Goal: Transaction & Acquisition: Register for event/course

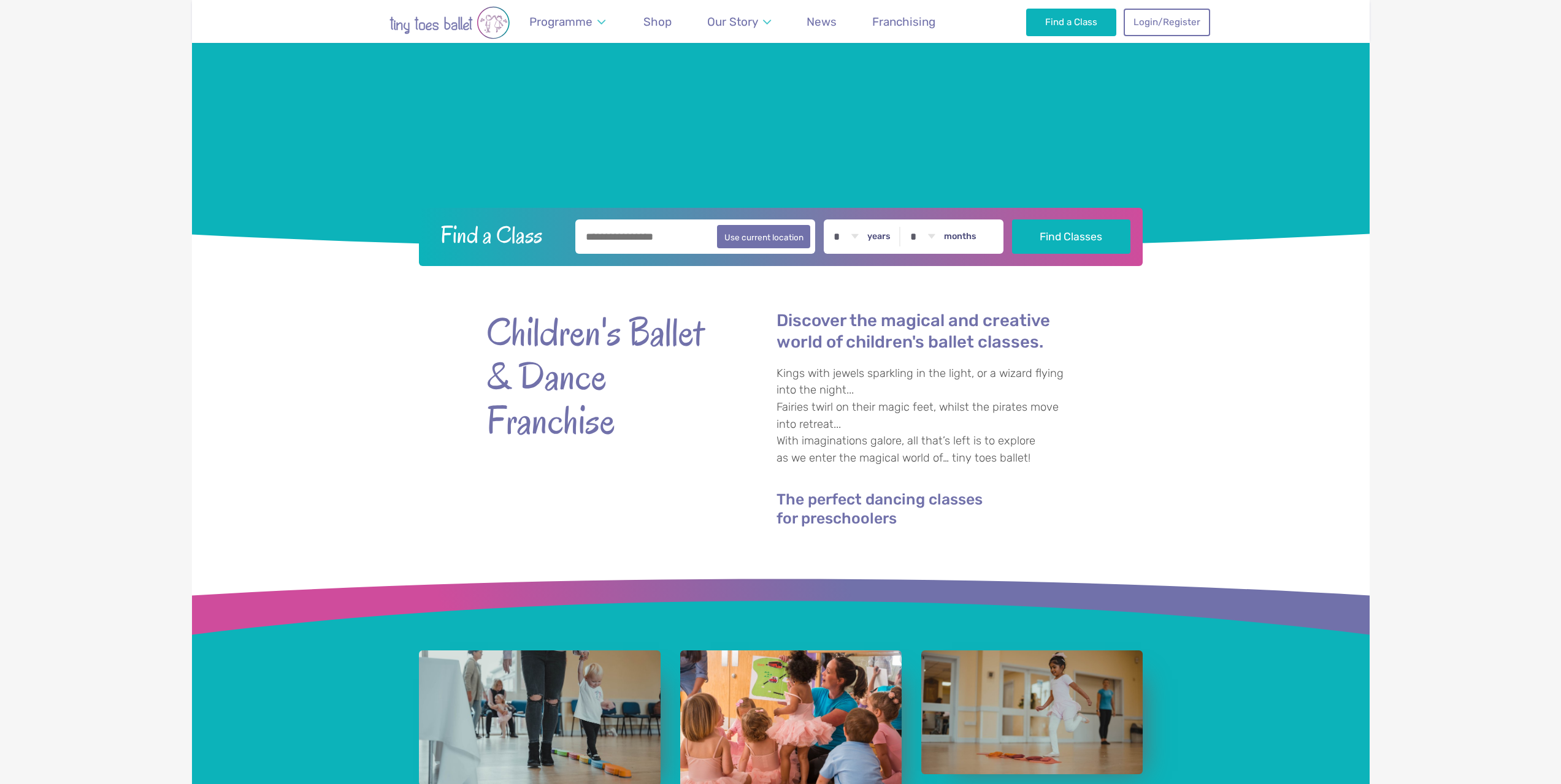
scroll to position [306, 0]
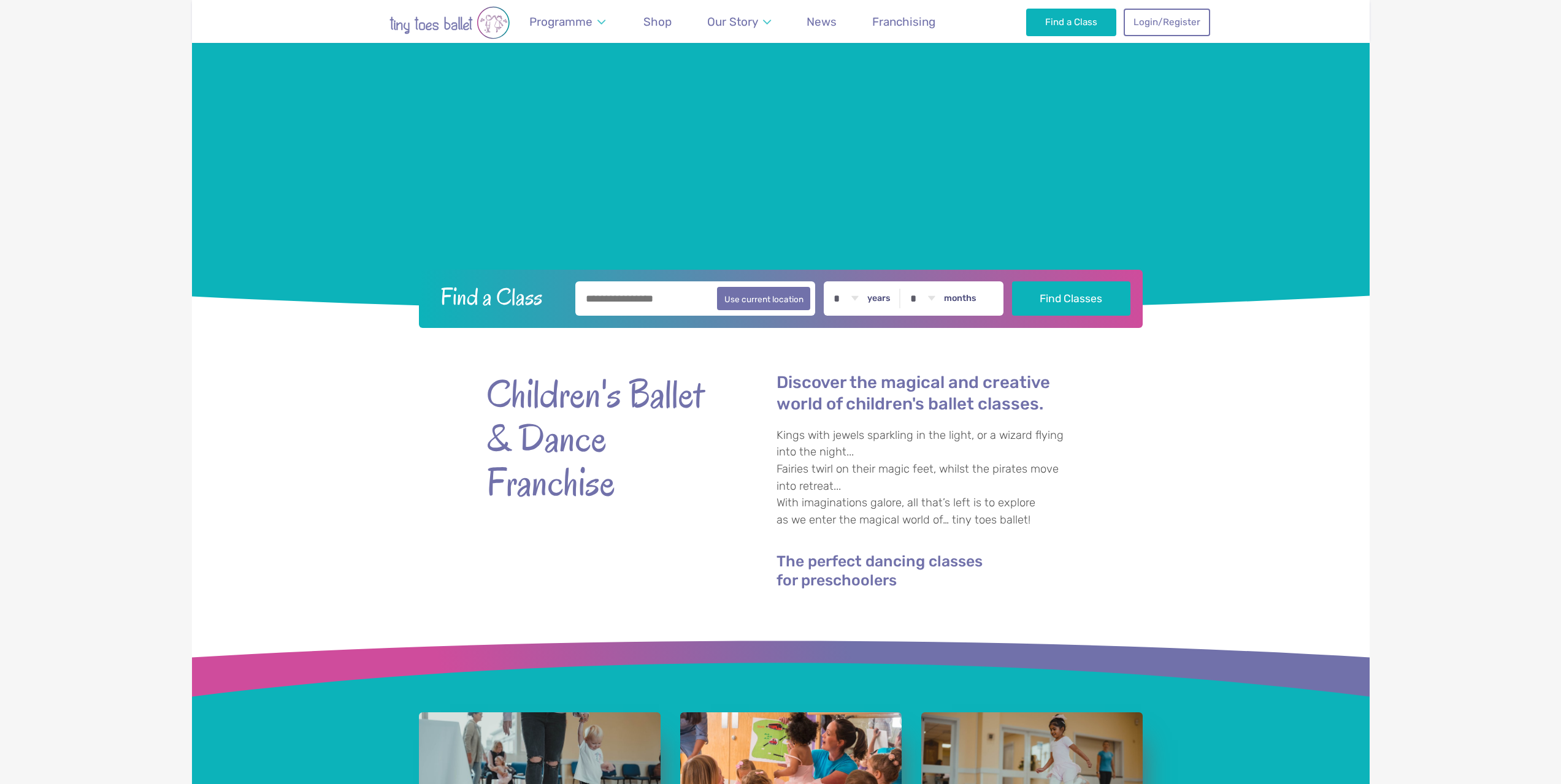
click at [634, 307] on input "text" at bounding box center [696, 298] width 241 height 34
type input "********"
click at [850, 301] on select "* * * * * * * * * * ** ** **" at bounding box center [846, 298] width 38 height 34
select select "*"
click at [836, 281] on select "* * * * * * * * * * ** ** **" at bounding box center [846, 298] width 38 height 34
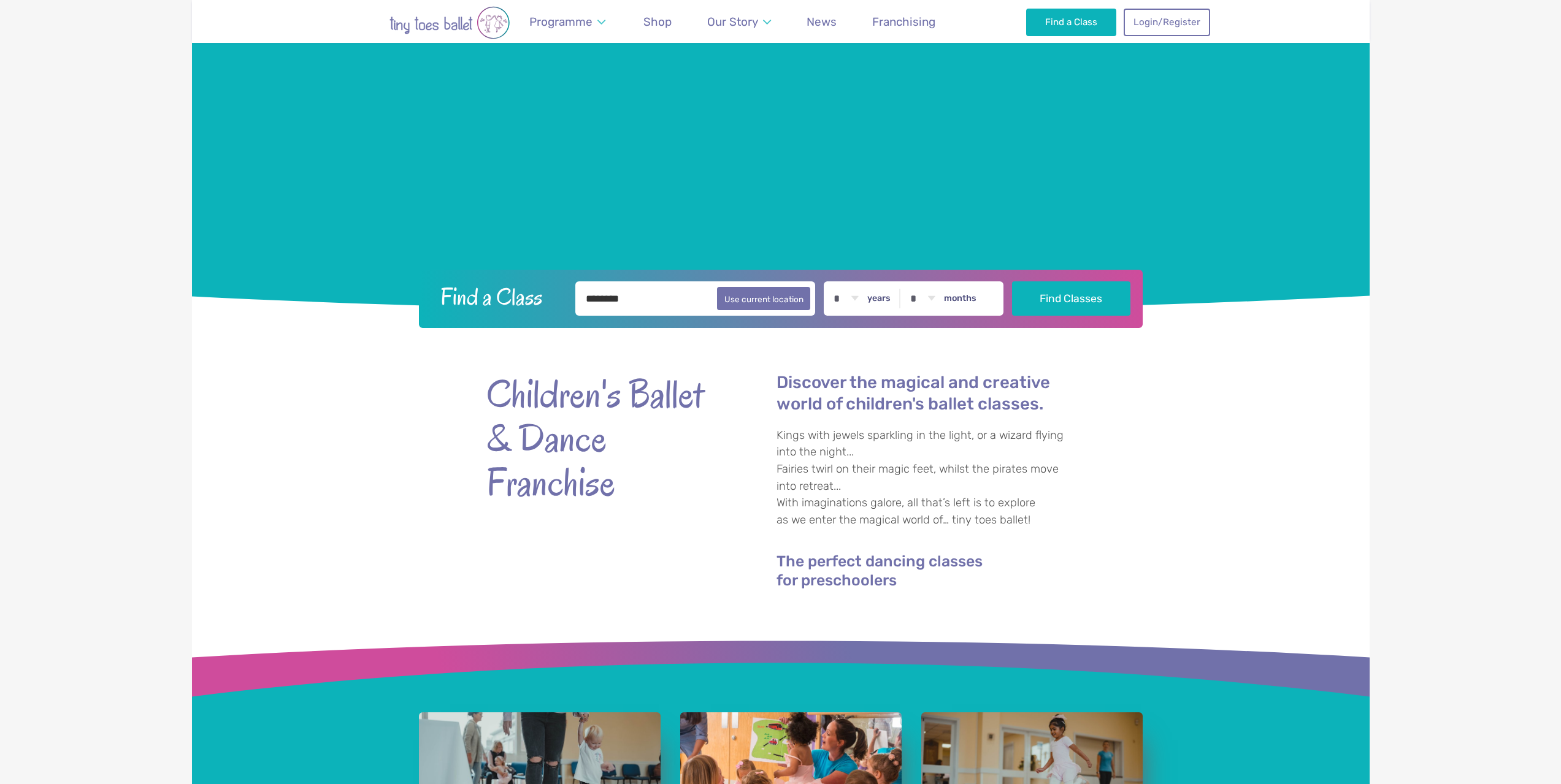
click at [941, 295] on select "* * * * * * * * * * ** **" at bounding box center [922, 298] width 38 height 34
select select "*"
click at [913, 281] on select "* * * * * * * * * * ** **" at bounding box center [922, 298] width 38 height 34
click at [1071, 303] on button "Find Classes" at bounding box center [1071, 298] width 119 height 34
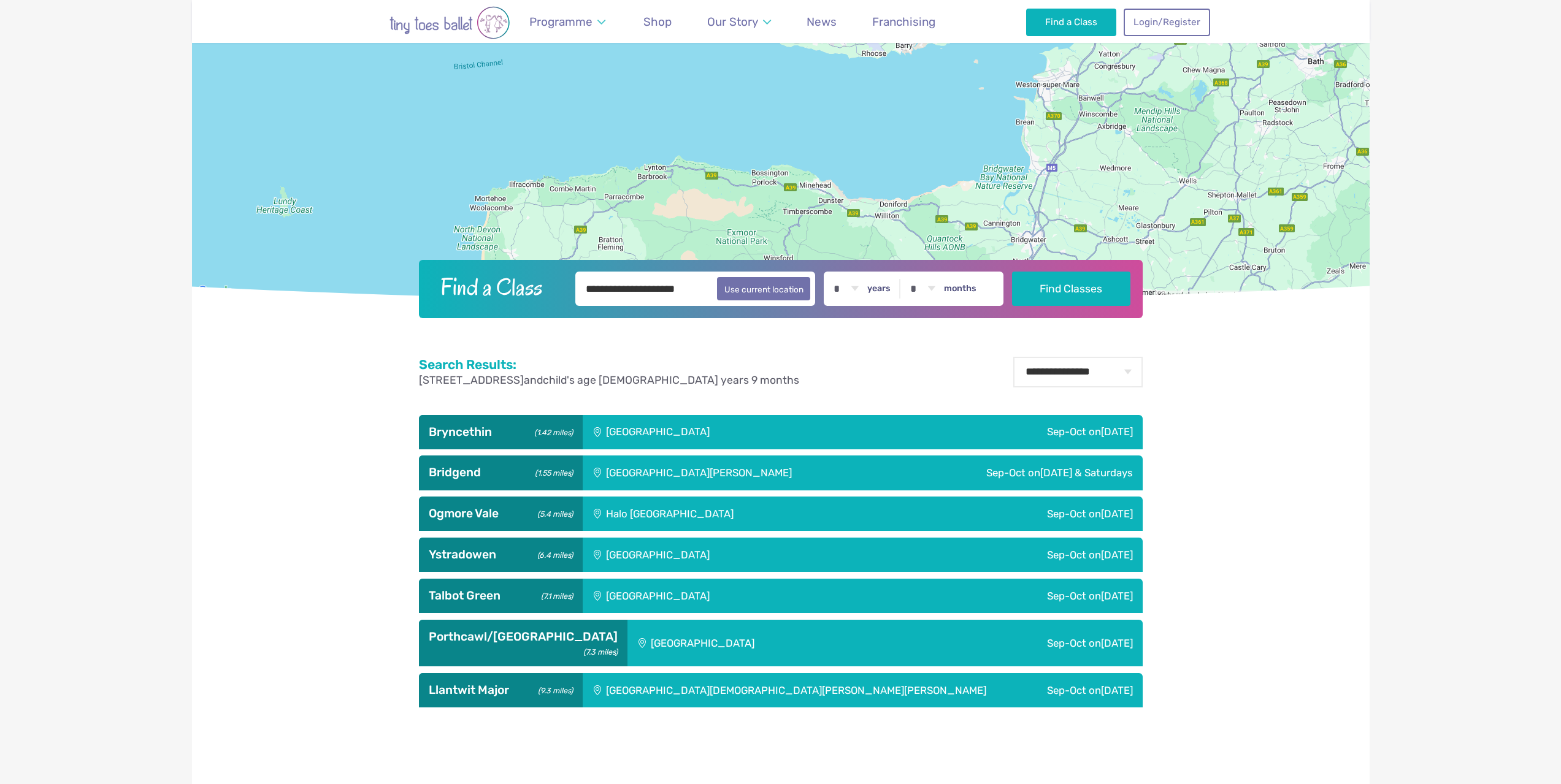
scroll to position [552, 0]
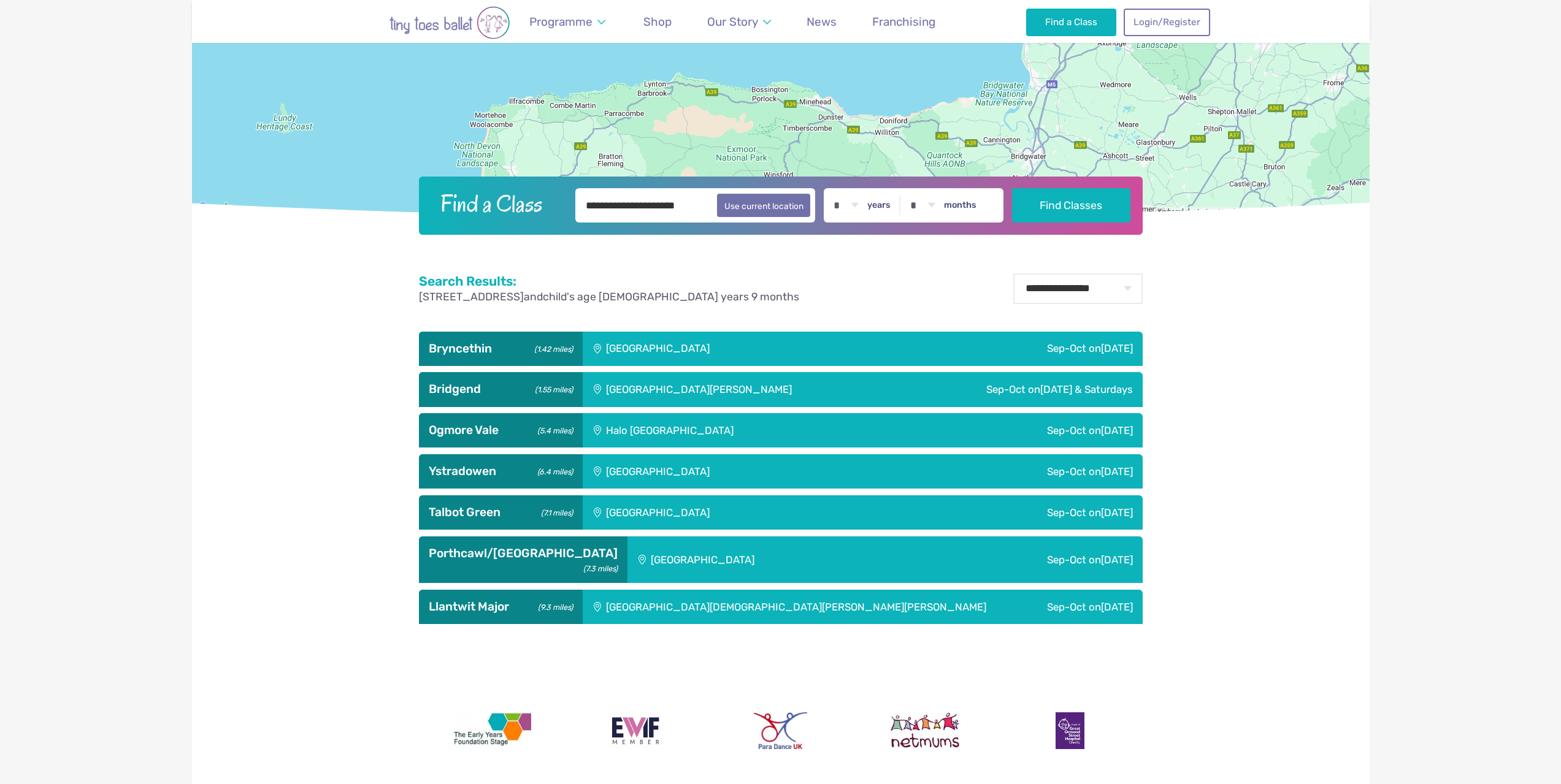
click at [545, 344] on small "(1.42 miles)" at bounding box center [551, 347] width 42 height 13
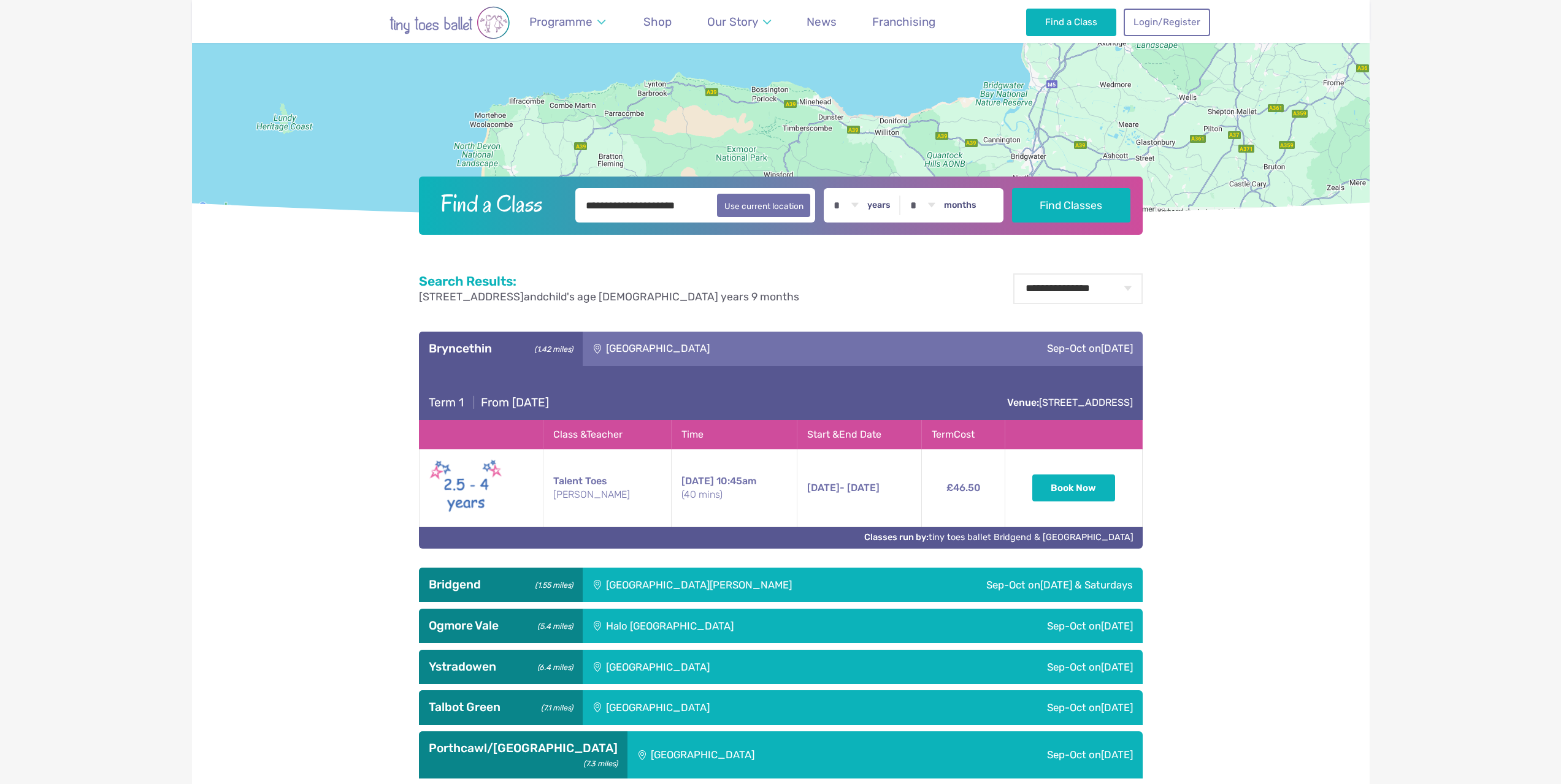
click at [545, 346] on small "(1.42 miles)" at bounding box center [551, 347] width 42 height 13
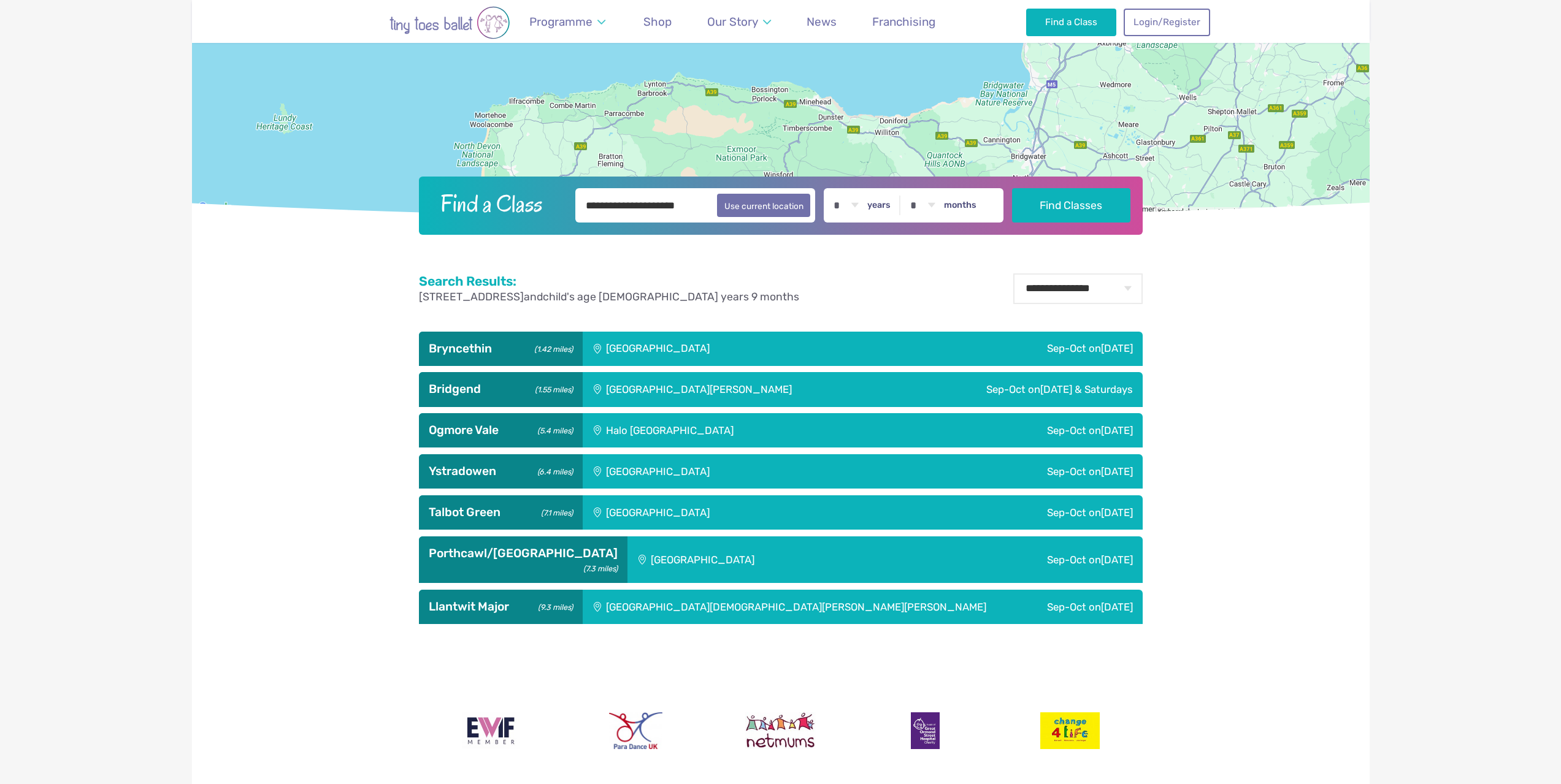
click at [635, 392] on div "[GEOGRAPHIC_DATA][PERSON_NAME]" at bounding box center [742, 389] width 318 height 34
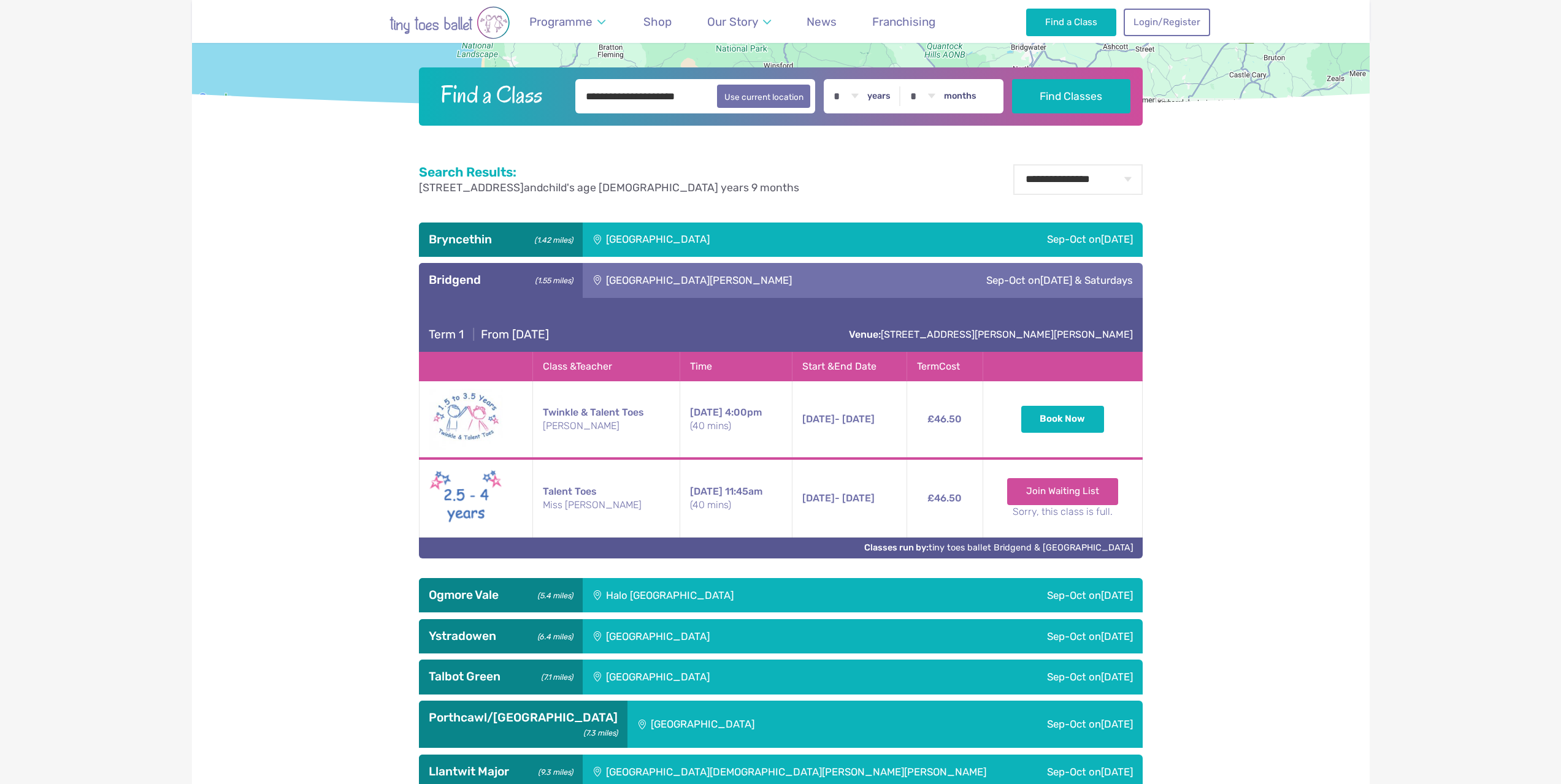
scroll to position [675, 0]
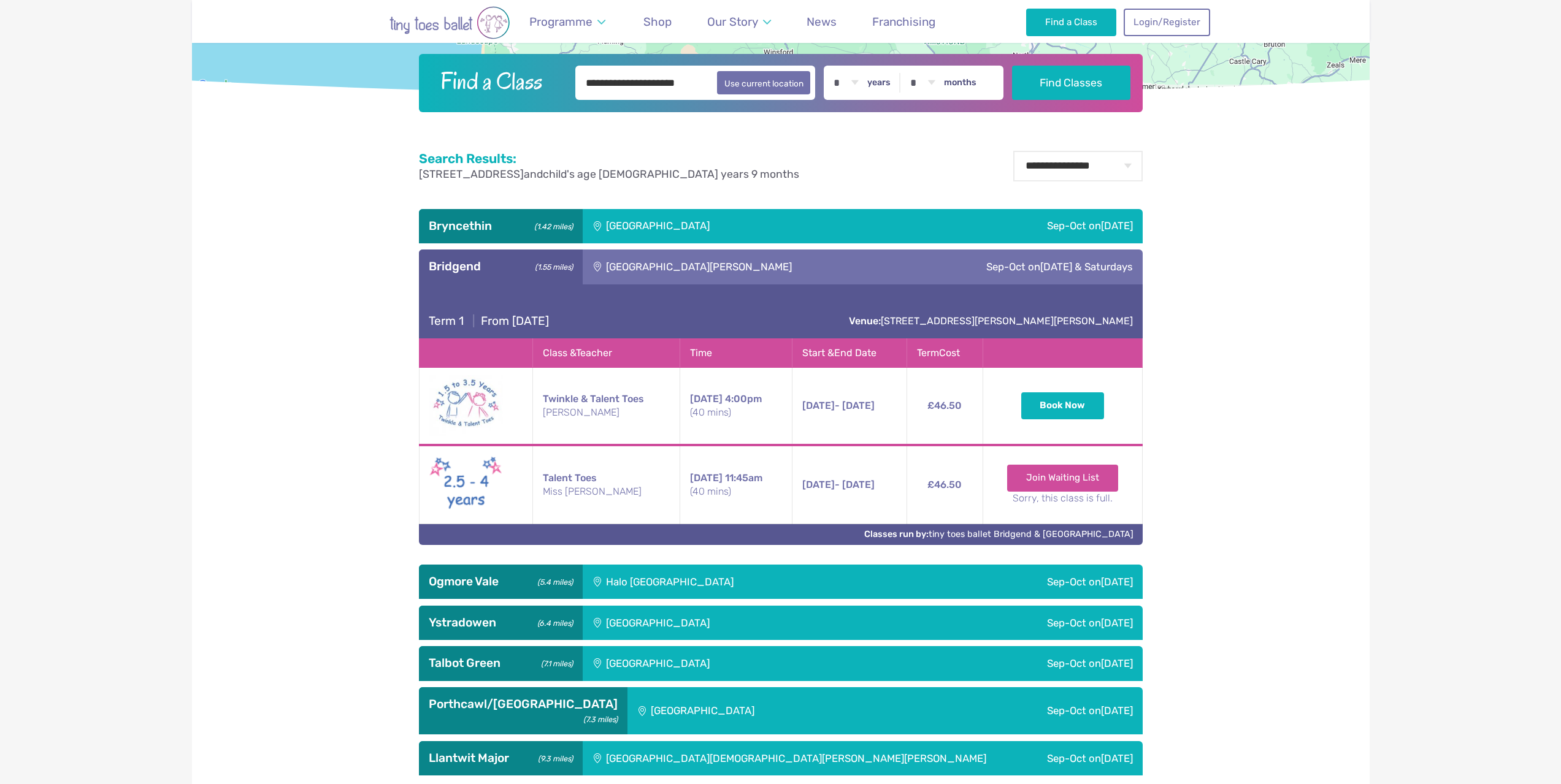
click at [642, 249] on ul "Bryncethin (1.42 miles) [GEOGRAPHIC_DATA] Sep-Oct [DATE] Term 1 | From [DATE] V…" at bounding box center [781, 492] width 724 height 567
click at [635, 267] on div "[GEOGRAPHIC_DATA][PERSON_NAME]" at bounding box center [742, 267] width 318 height 34
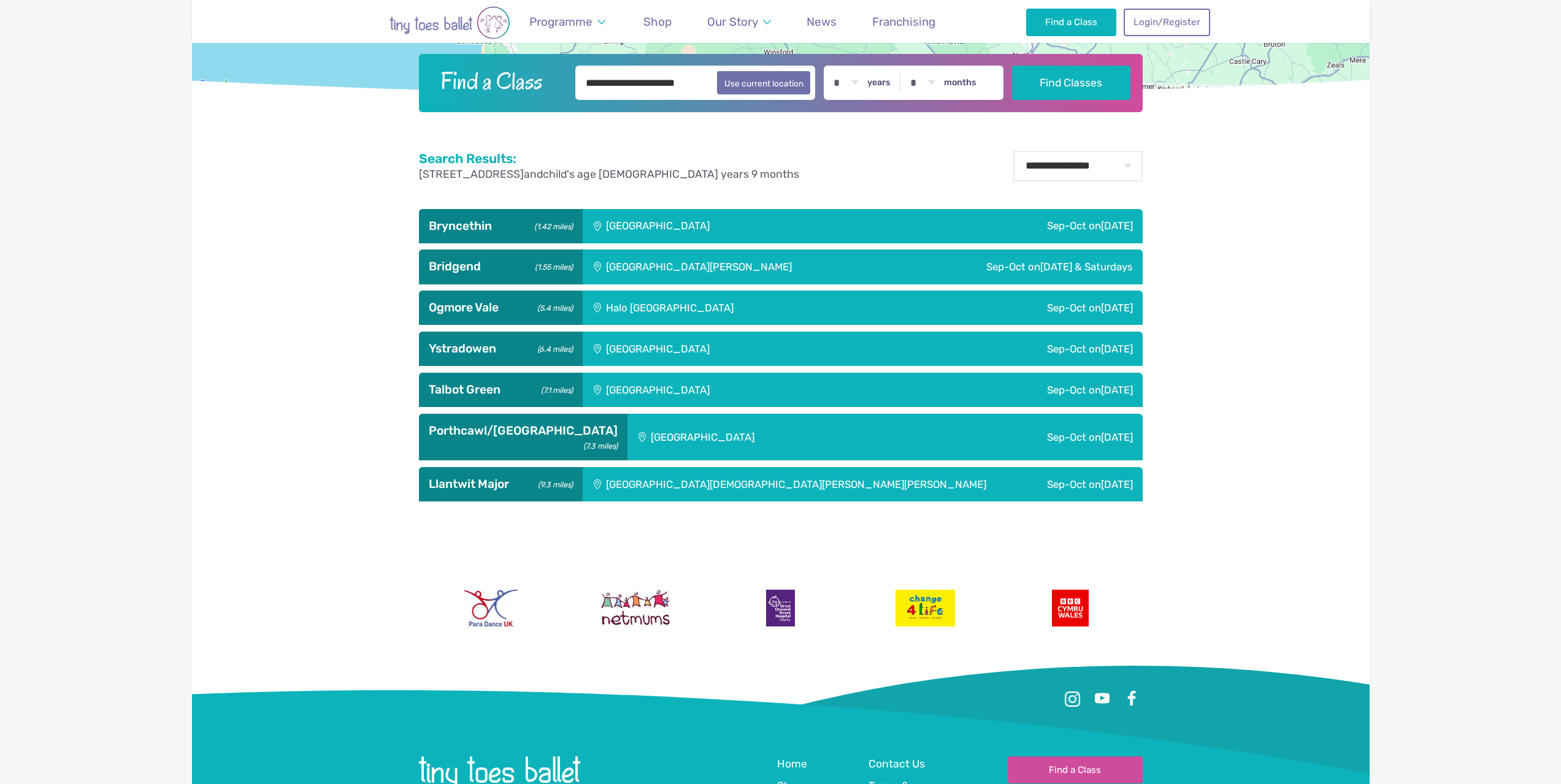
click at [639, 313] on div "Halo [GEOGRAPHIC_DATA]" at bounding box center [752, 308] width 338 height 34
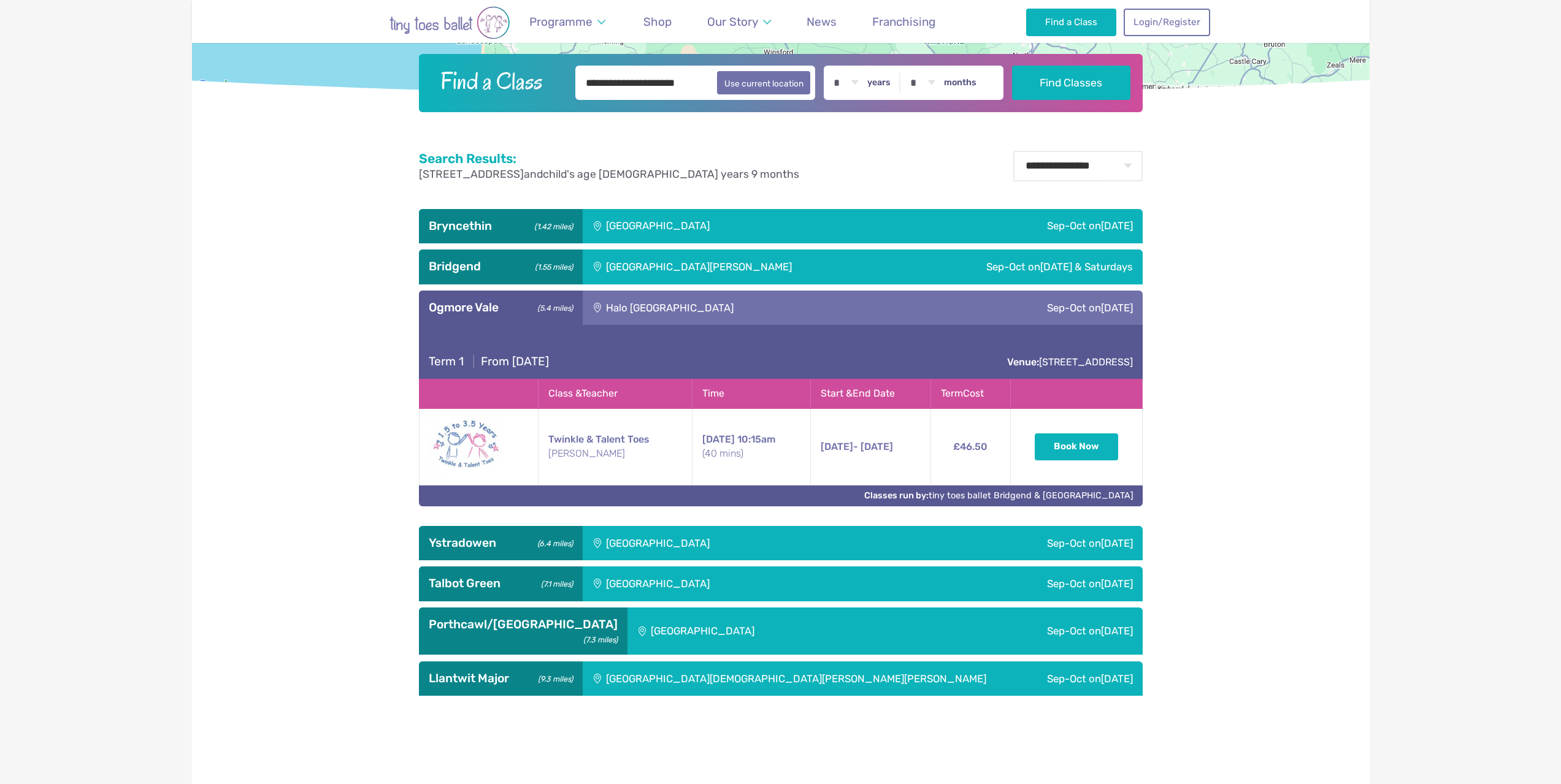
click at [640, 314] on div "Halo [GEOGRAPHIC_DATA]" at bounding box center [752, 308] width 338 height 34
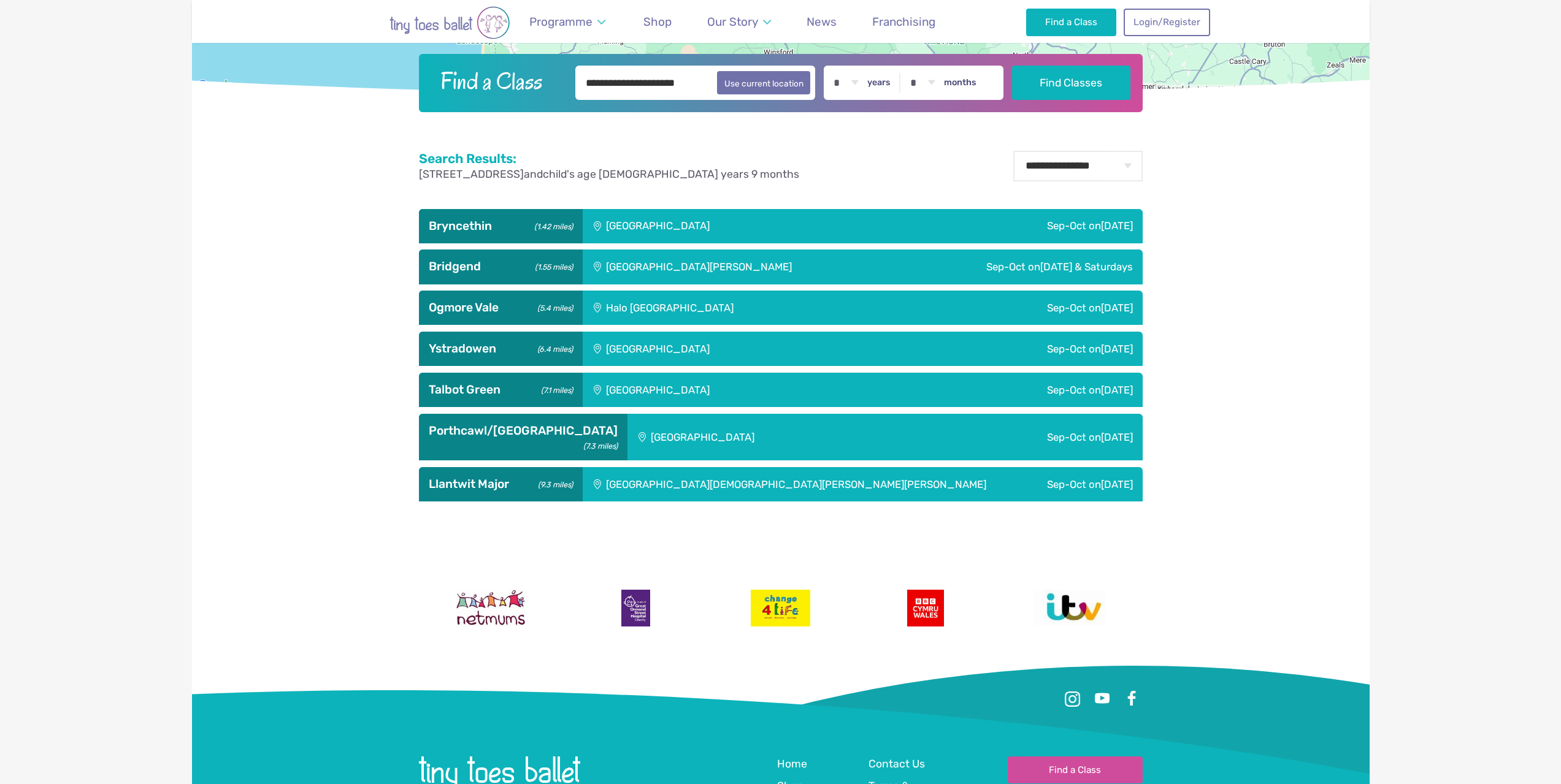
click at [642, 359] on div "[GEOGRAPHIC_DATA]" at bounding box center [741, 349] width 316 height 34
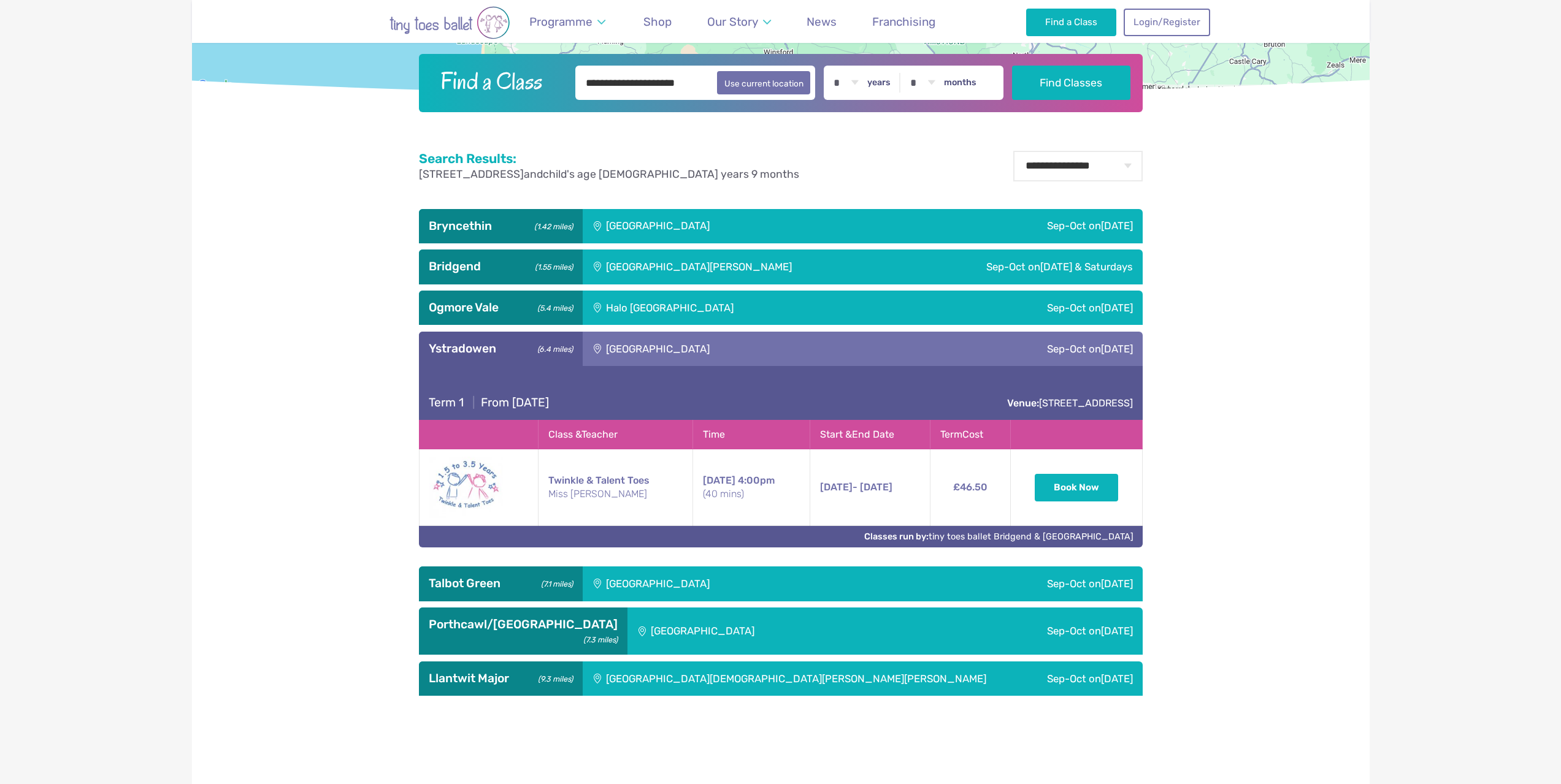
click at [642, 359] on div "[GEOGRAPHIC_DATA]" at bounding box center [741, 349] width 316 height 34
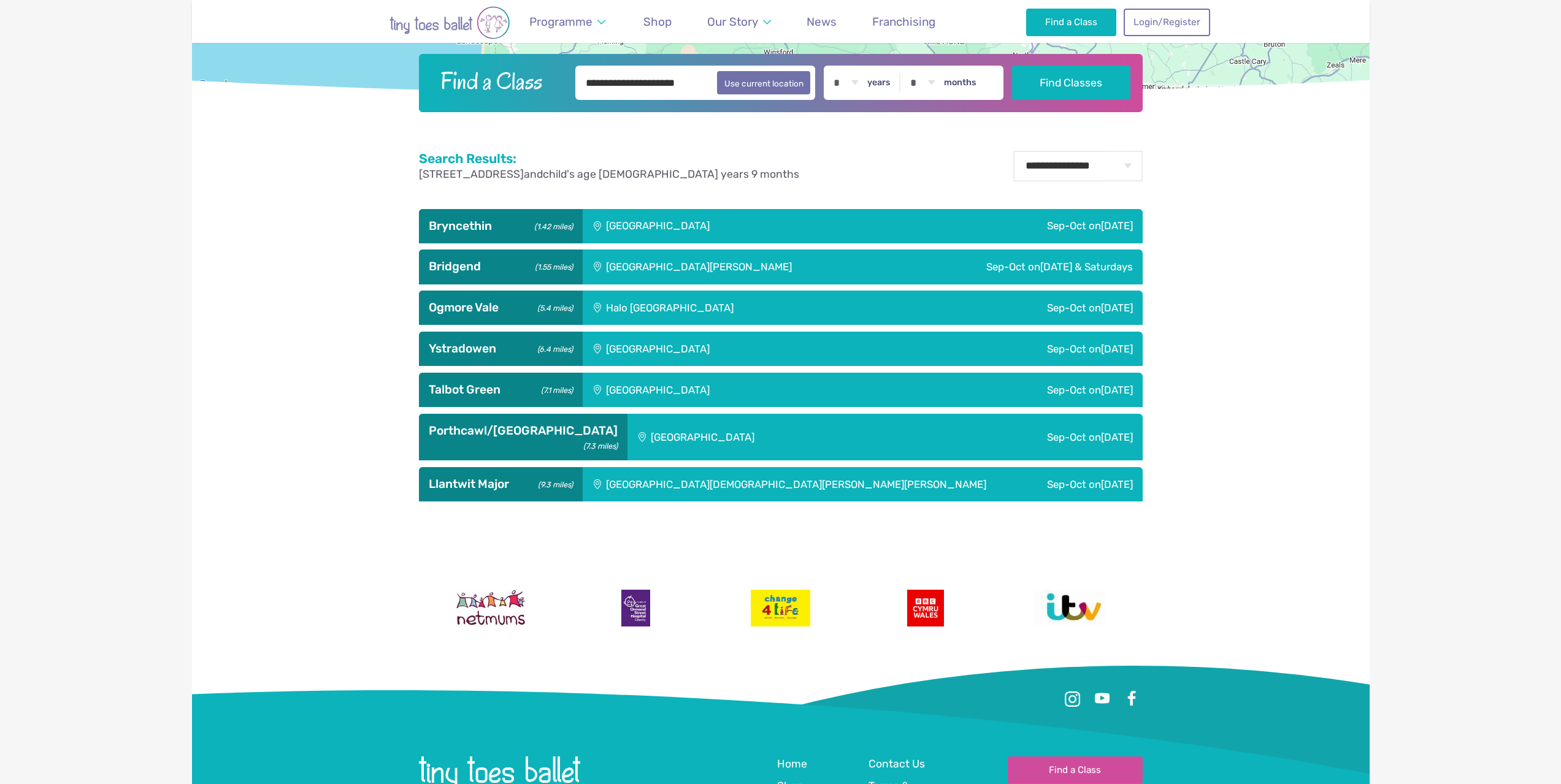
click at [634, 396] on div "[GEOGRAPHIC_DATA]" at bounding box center [741, 390] width 316 height 34
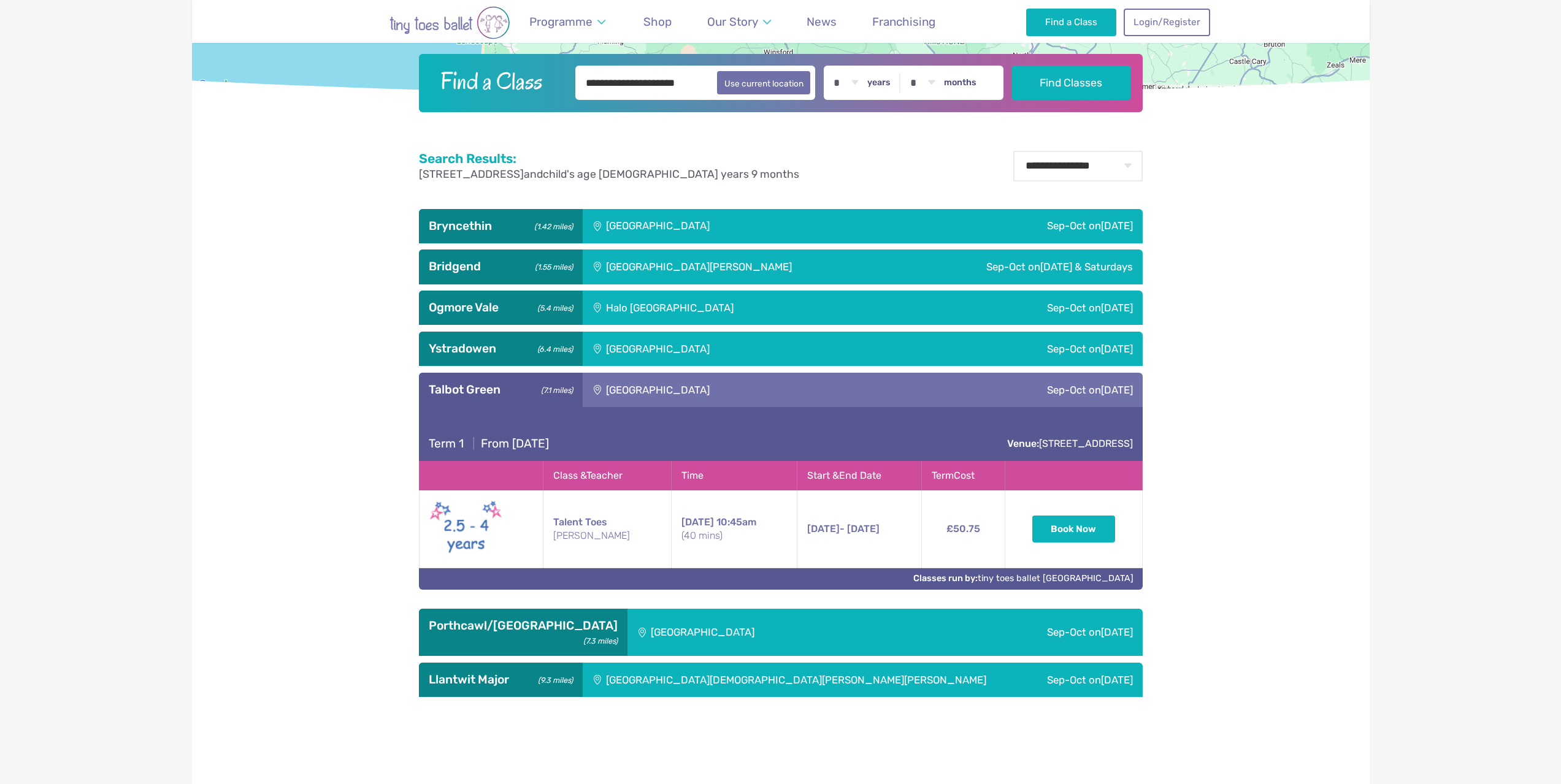
click at [634, 396] on div "[GEOGRAPHIC_DATA]" at bounding box center [741, 390] width 316 height 34
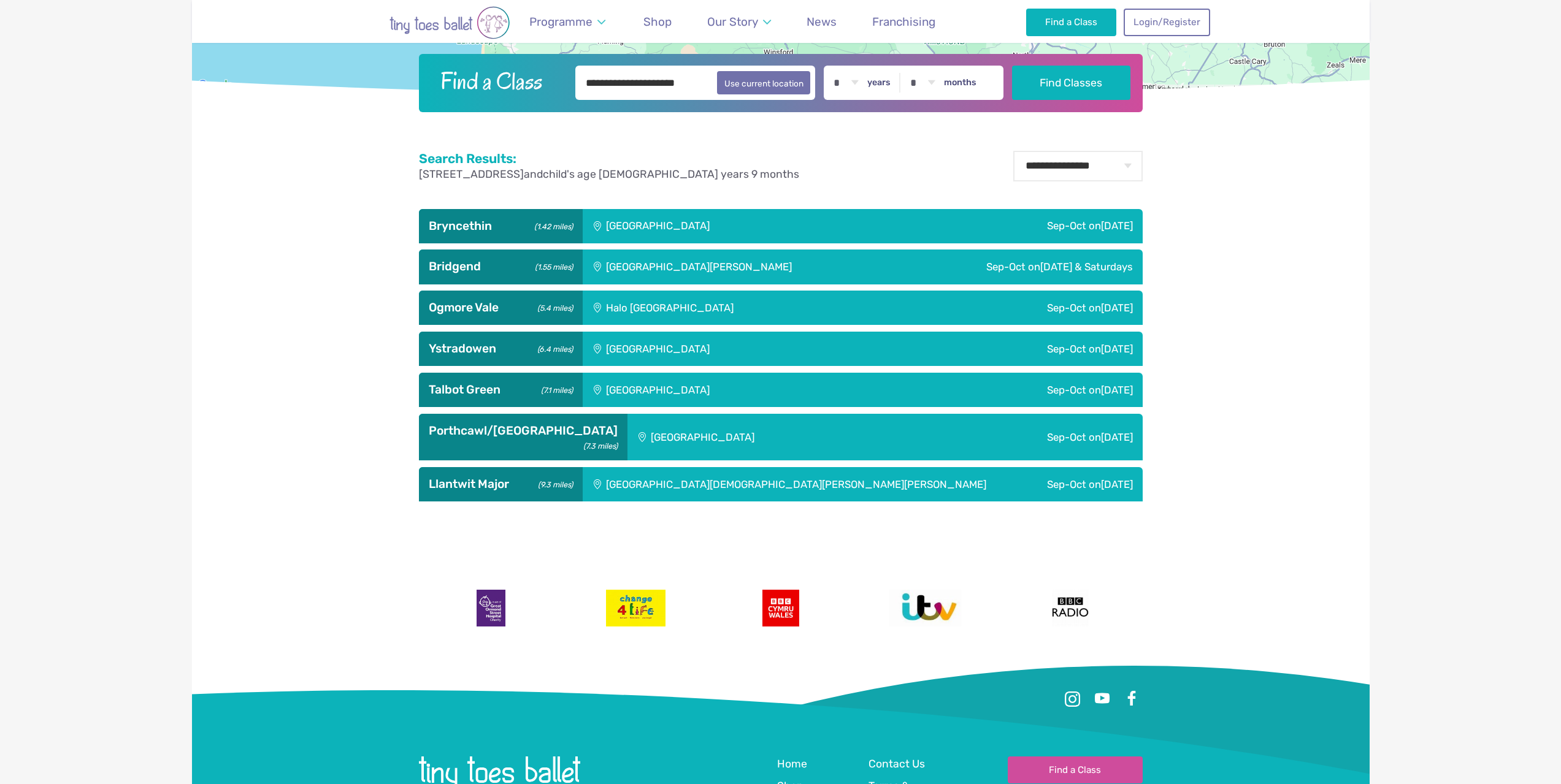
click at [636, 452] on div "[GEOGRAPHIC_DATA]" at bounding box center [773, 437] width 291 height 47
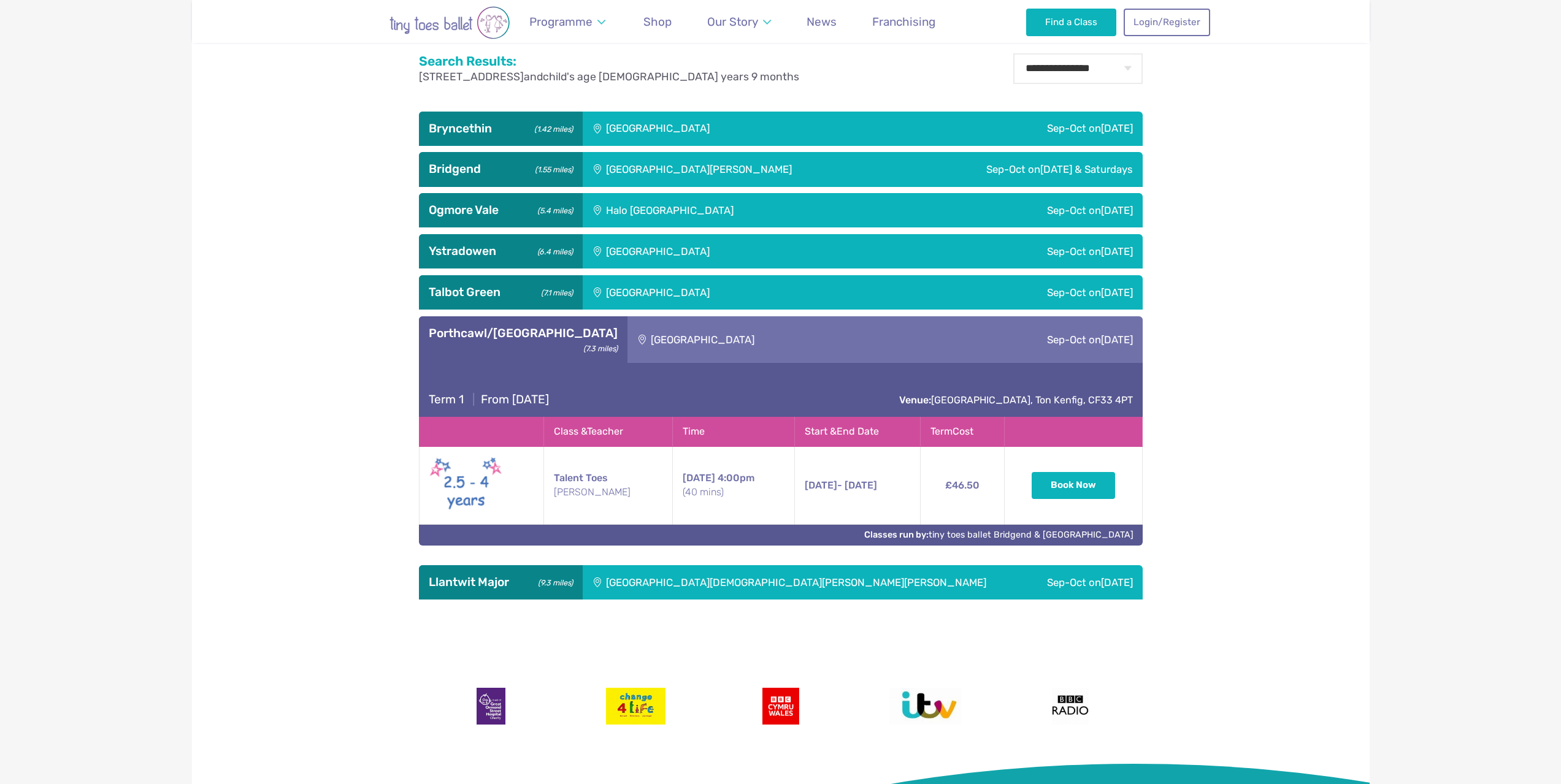
scroll to position [797, 0]
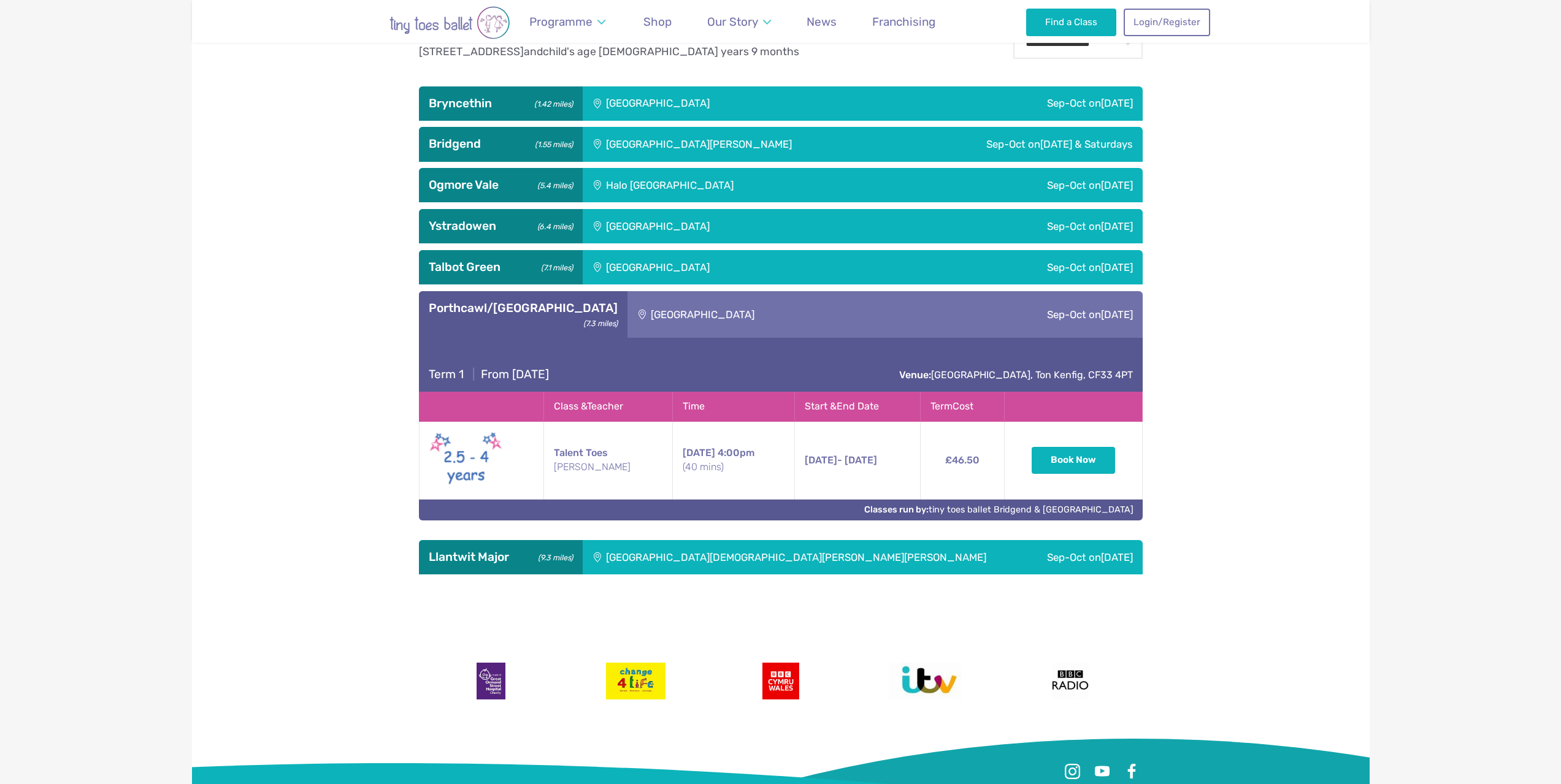
click at [621, 553] on div "[GEOGRAPHIC_DATA][DEMOGRAPHIC_DATA][PERSON_NAME][PERSON_NAME]" at bounding box center [806, 557] width 446 height 34
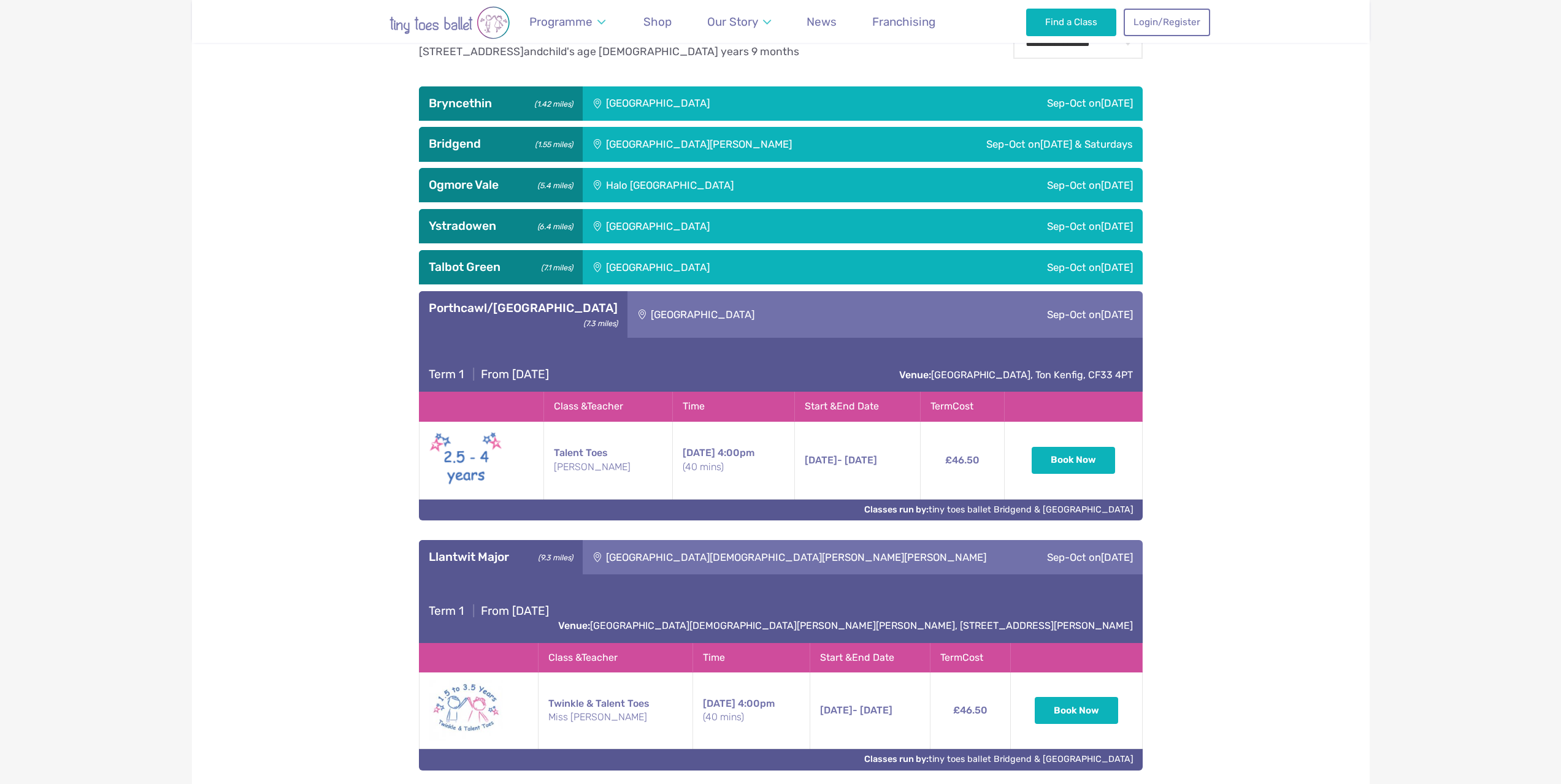
click at [623, 544] on div "[GEOGRAPHIC_DATA][DEMOGRAPHIC_DATA][PERSON_NAME][PERSON_NAME]" at bounding box center [806, 557] width 446 height 34
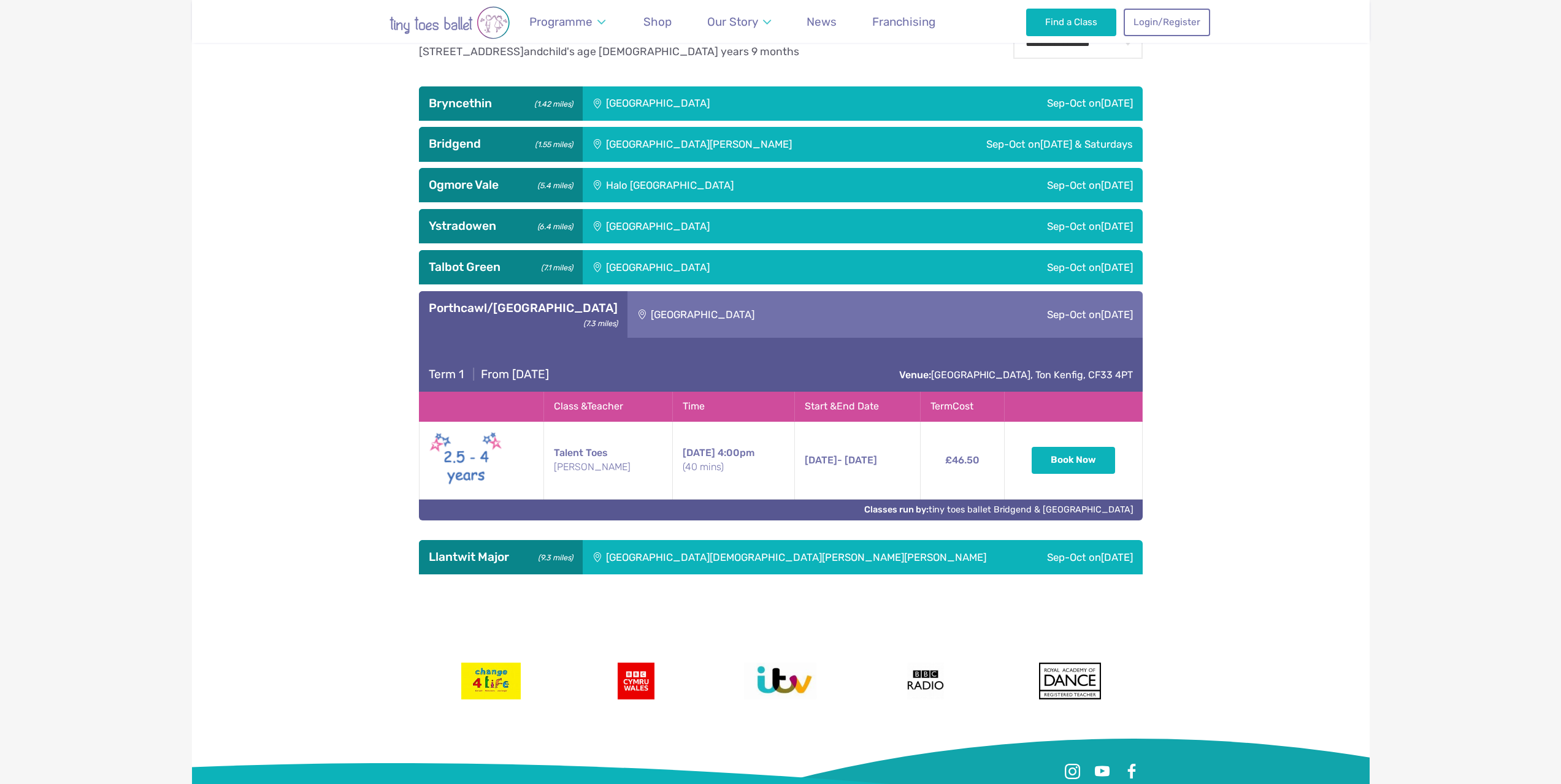
click at [1275, 423] on div "**********" at bounding box center [781, 301] width 1178 height 546
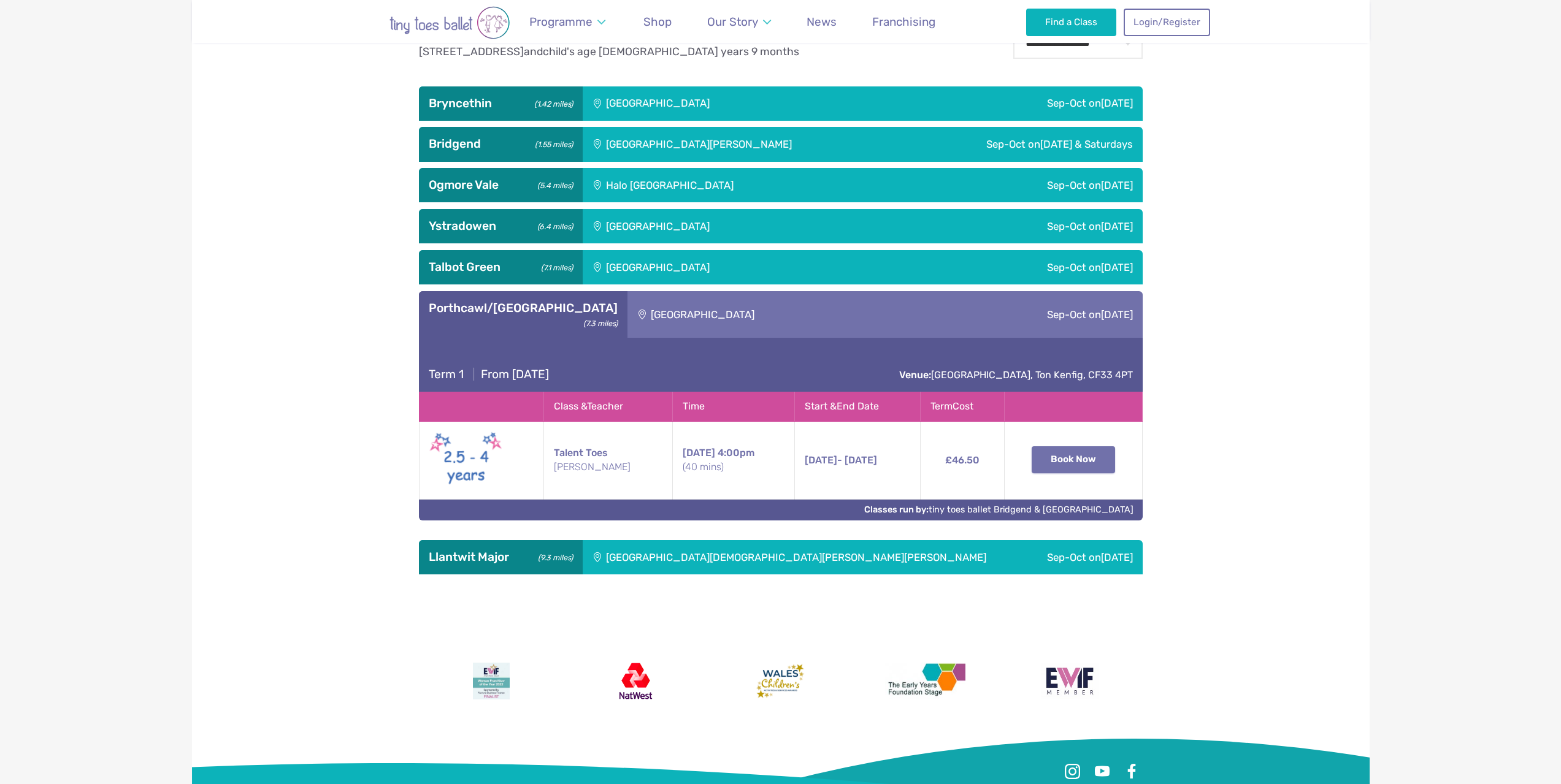
click at [1097, 460] on button "Book Now" at bounding box center [1073, 460] width 84 height 27
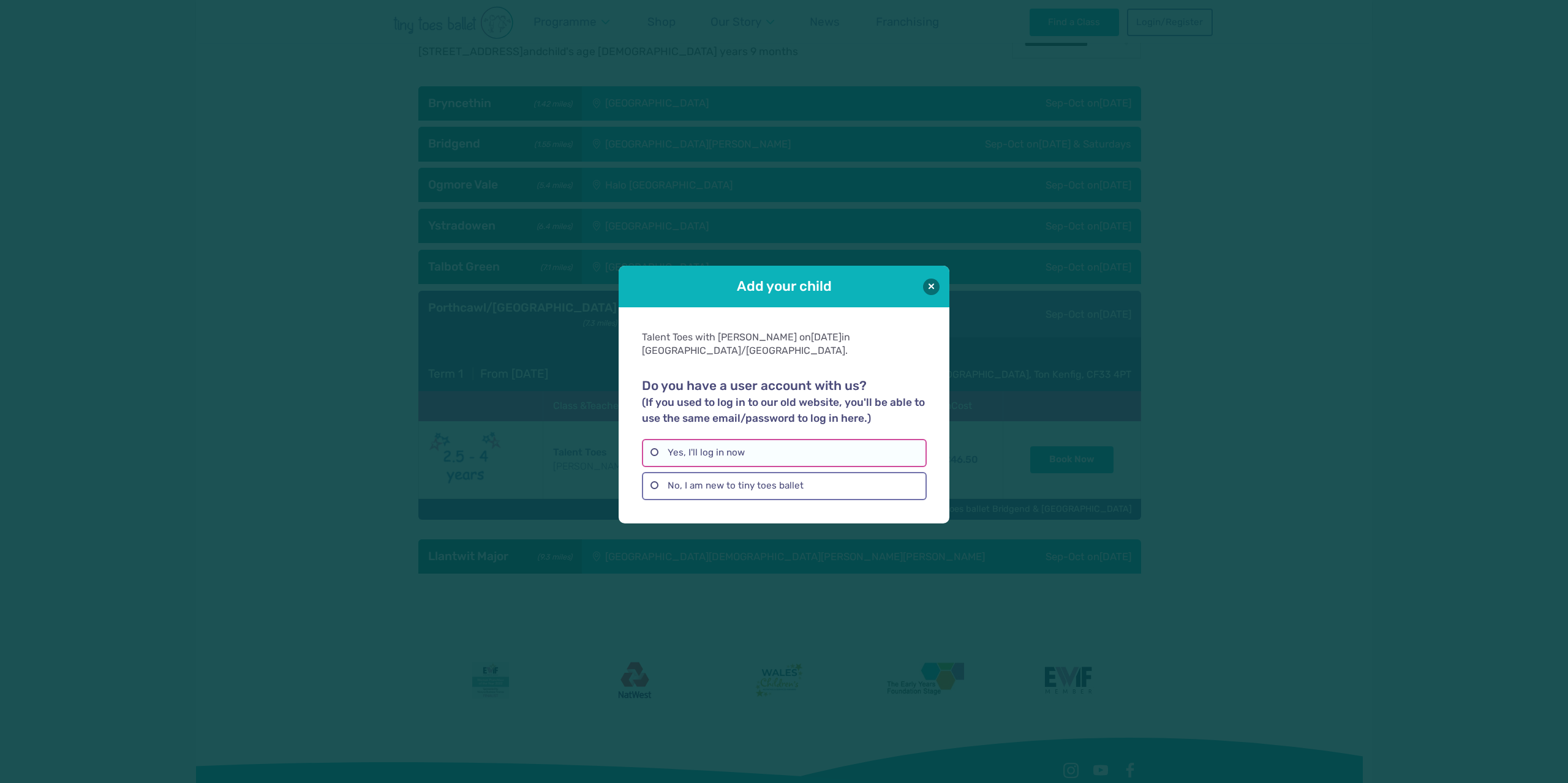
click at [773, 440] on label "Yes, I'll log in now" at bounding box center [784, 453] width 284 height 28
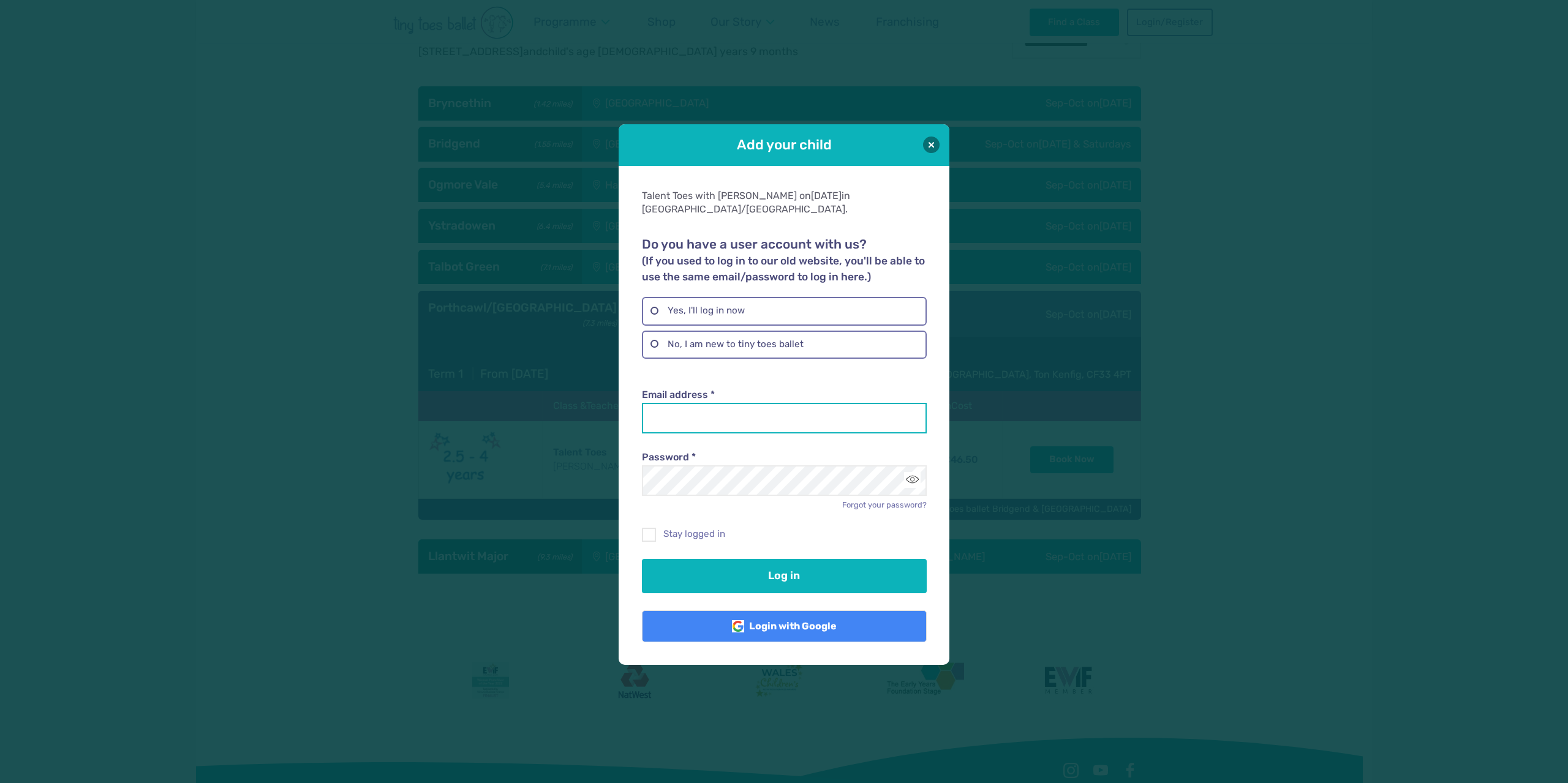
click at [723, 421] on input "Email address *" at bounding box center [784, 418] width 284 height 31
type input "**********"
click at [643, 532] on span at bounding box center [649, 537] width 13 height 11
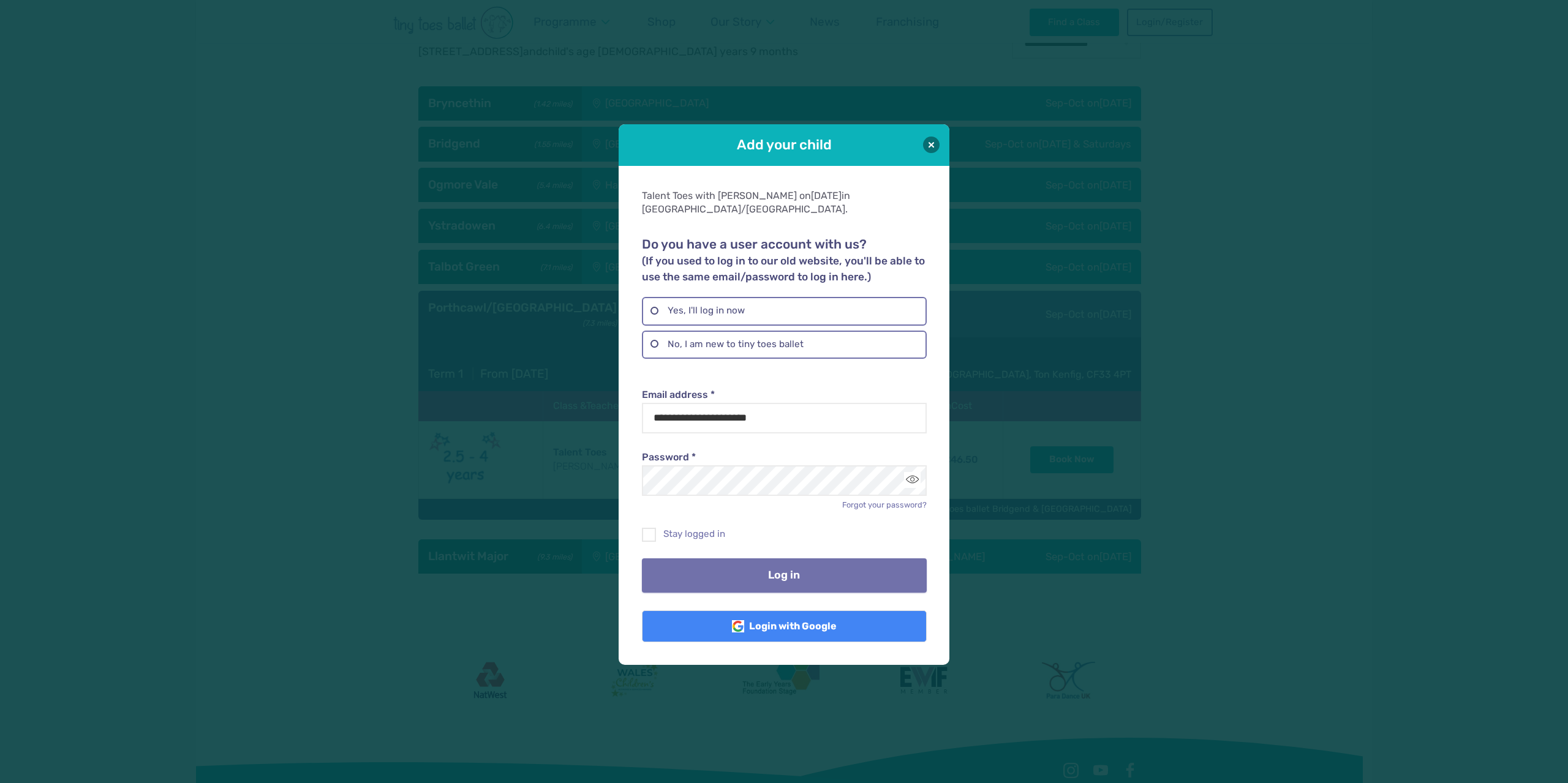
click at [797, 579] on button "Log in" at bounding box center [784, 576] width 284 height 34
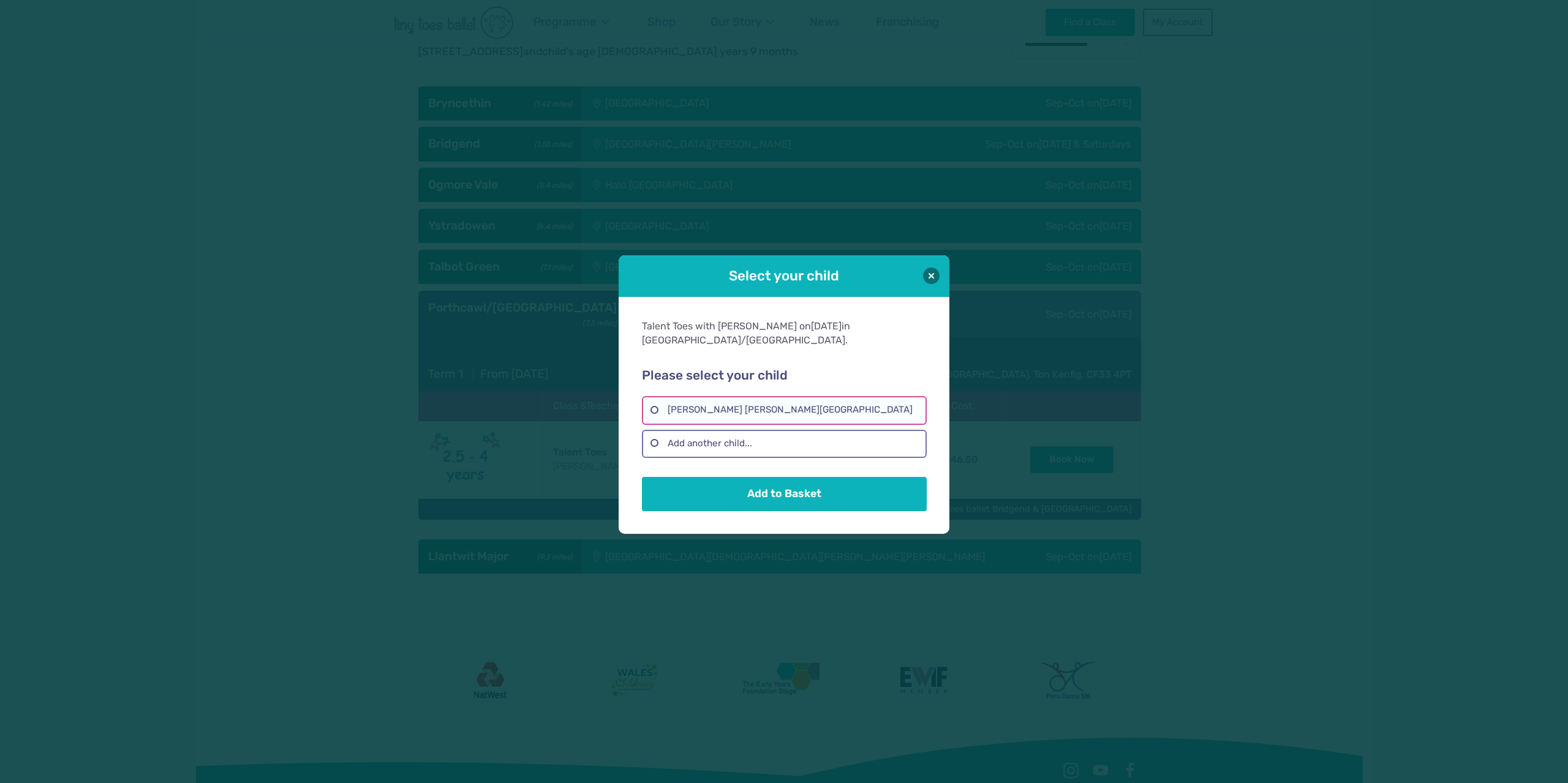
click at [702, 396] on label "[PERSON_NAME] [PERSON_NAME][GEOGRAPHIC_DATA]" at bounding box center [784, 410] width 284 height 28
click at [769, 484] on button "Add to Basket" at bounding box center [784, 494] width 284 height 34
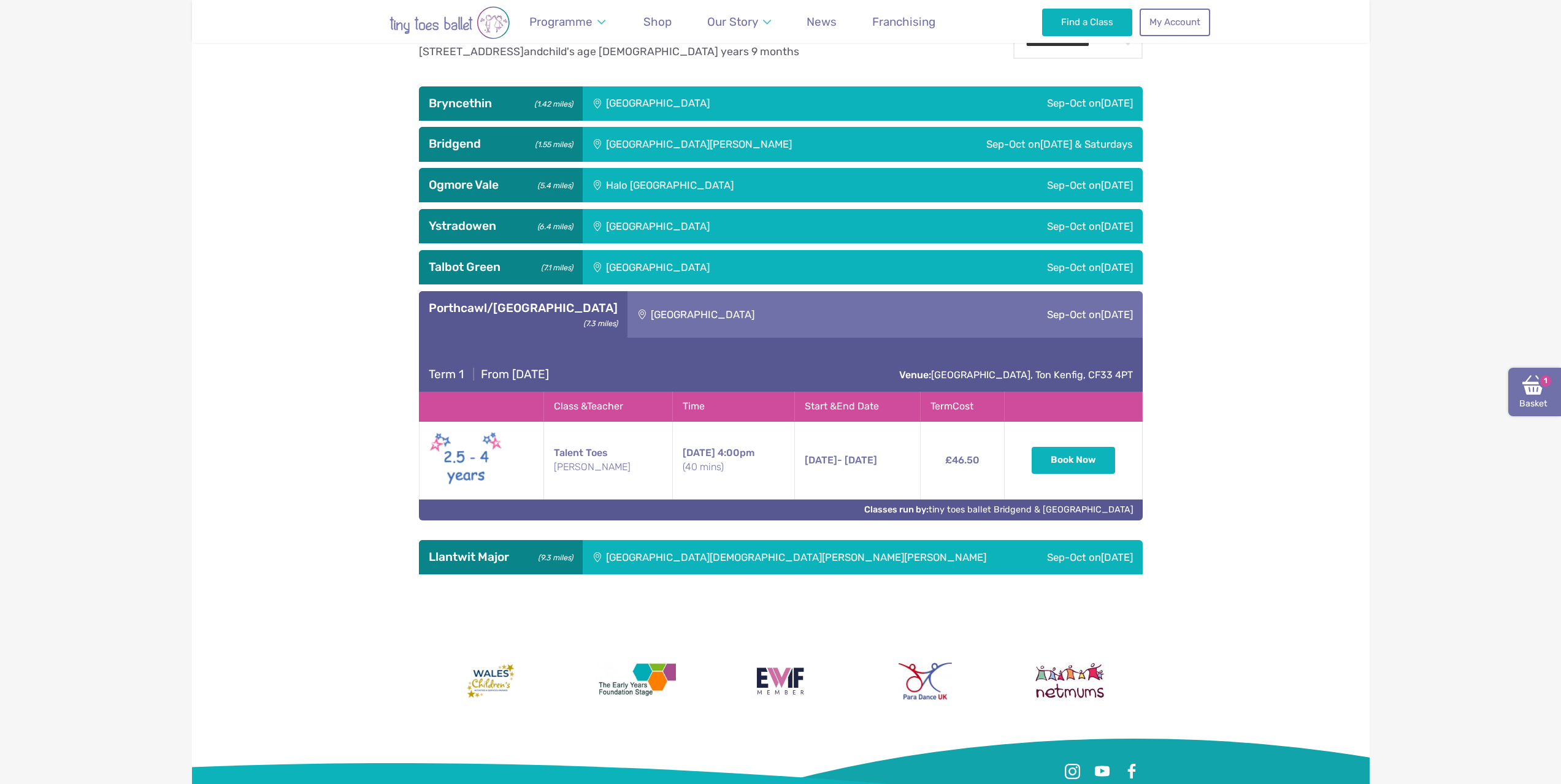
click at [1523, 389] on img at bounding box center [1533, 385] width 22 height 22
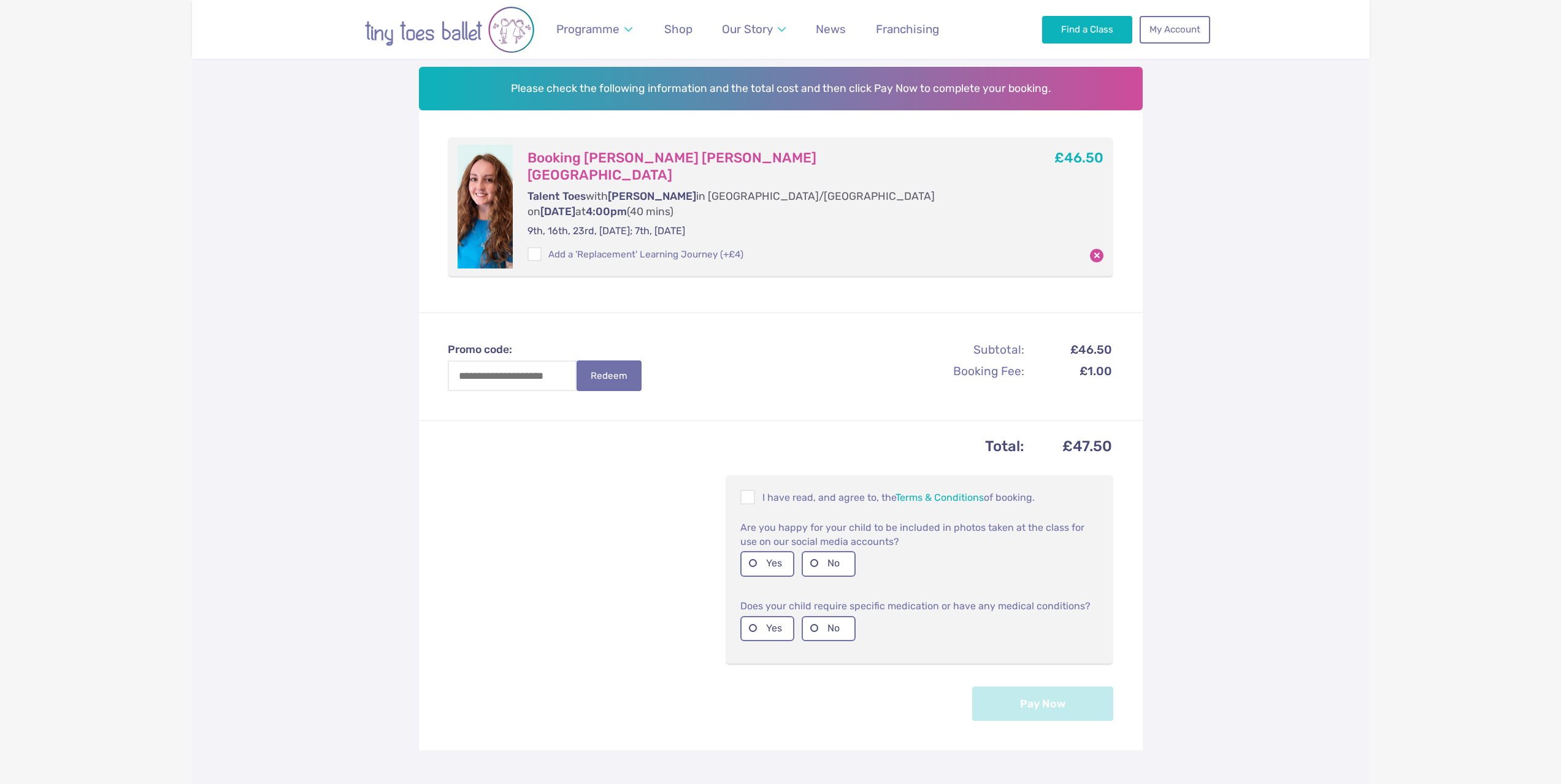
scroll to position [184, 0]
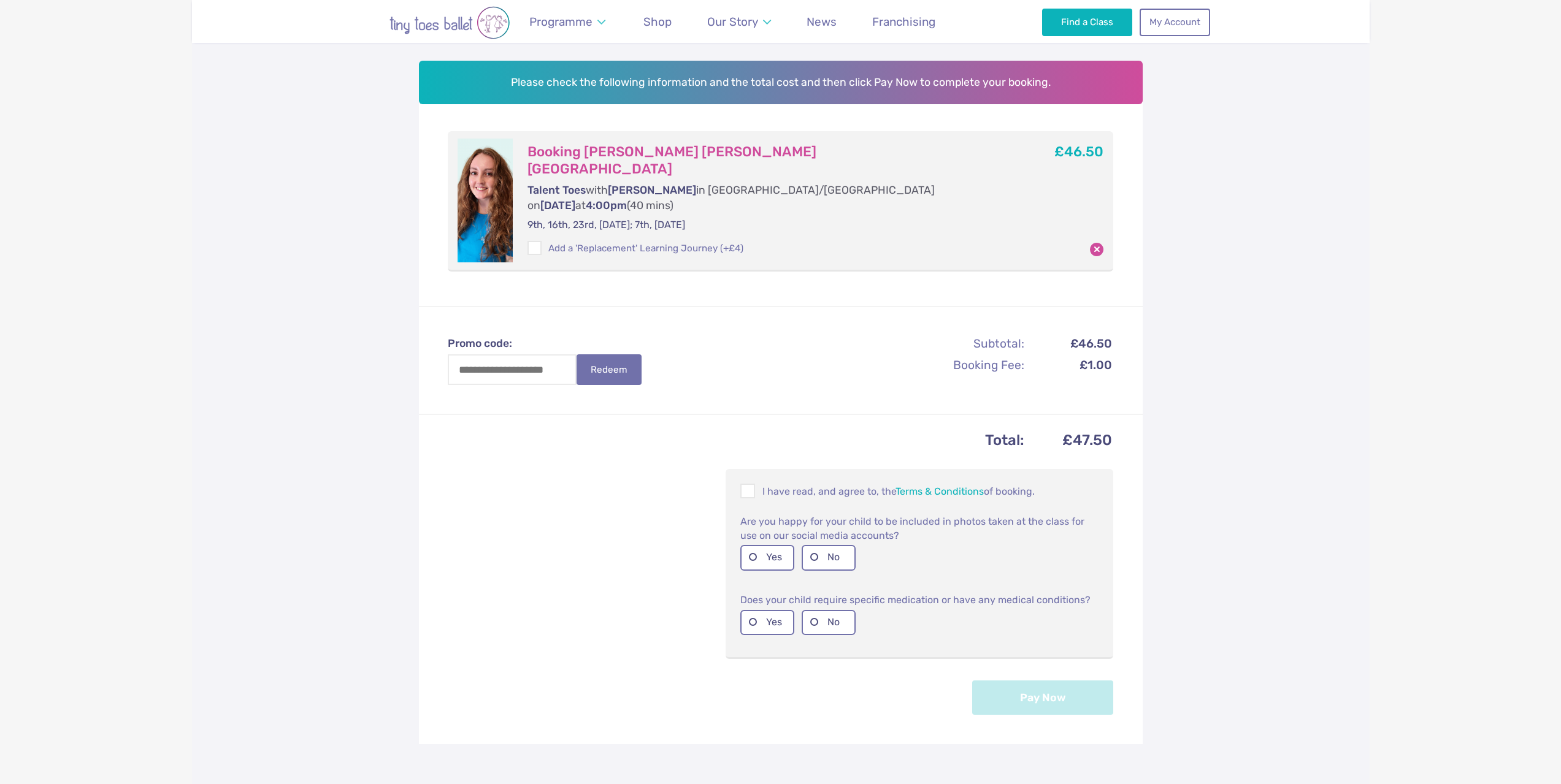
click at [1359, 384] on div "Please check the following information and the total cost and then click Pay No…" at bounding box center [781, 402] width 1178 height 782
